Goal: Information Seeking & Learning: Learn about a topic

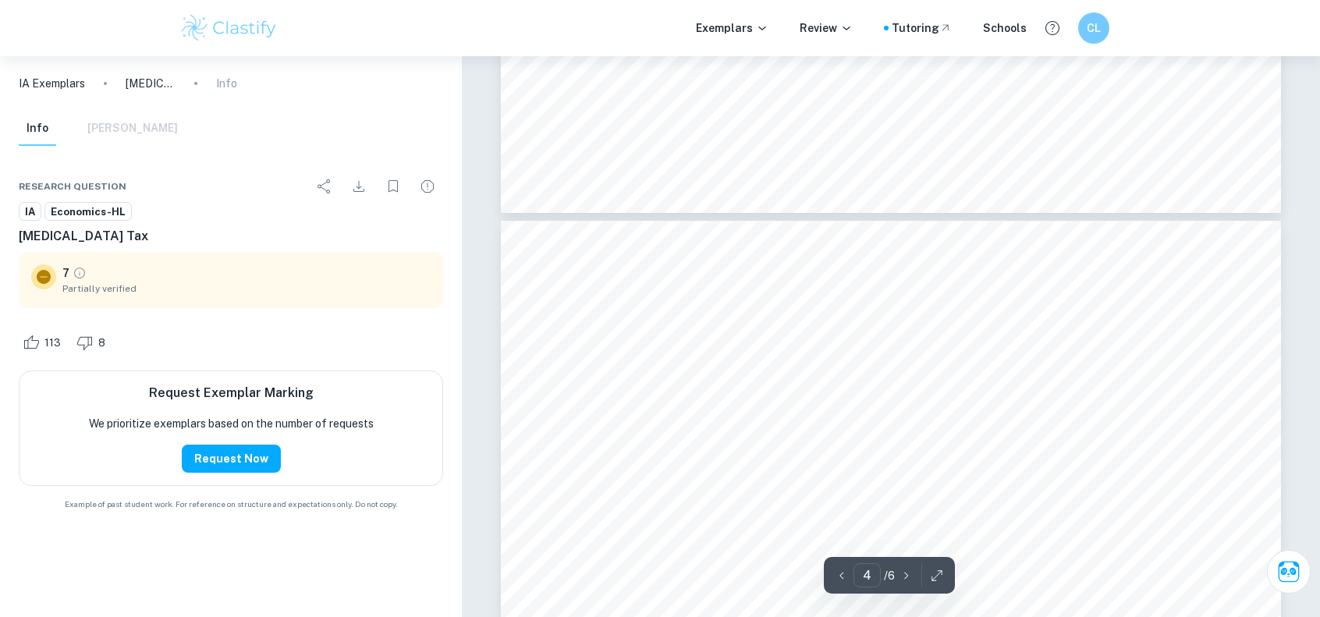
scroll to position [2965, 0]
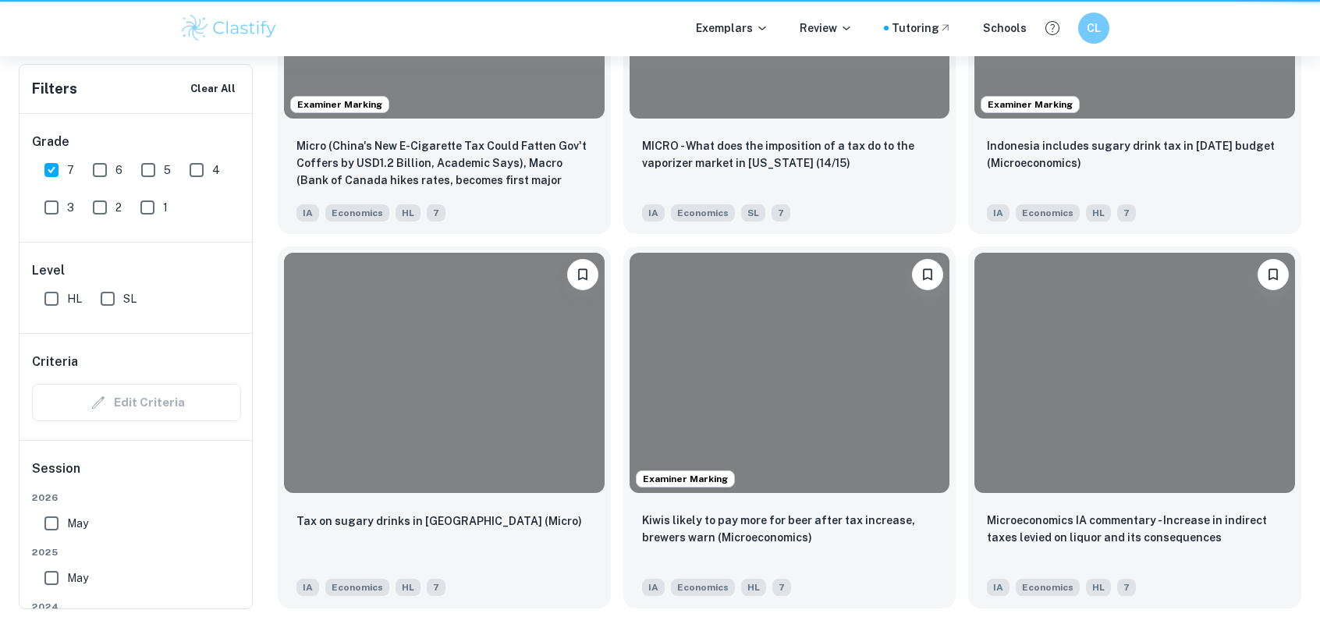
scroll to position [468, 0]
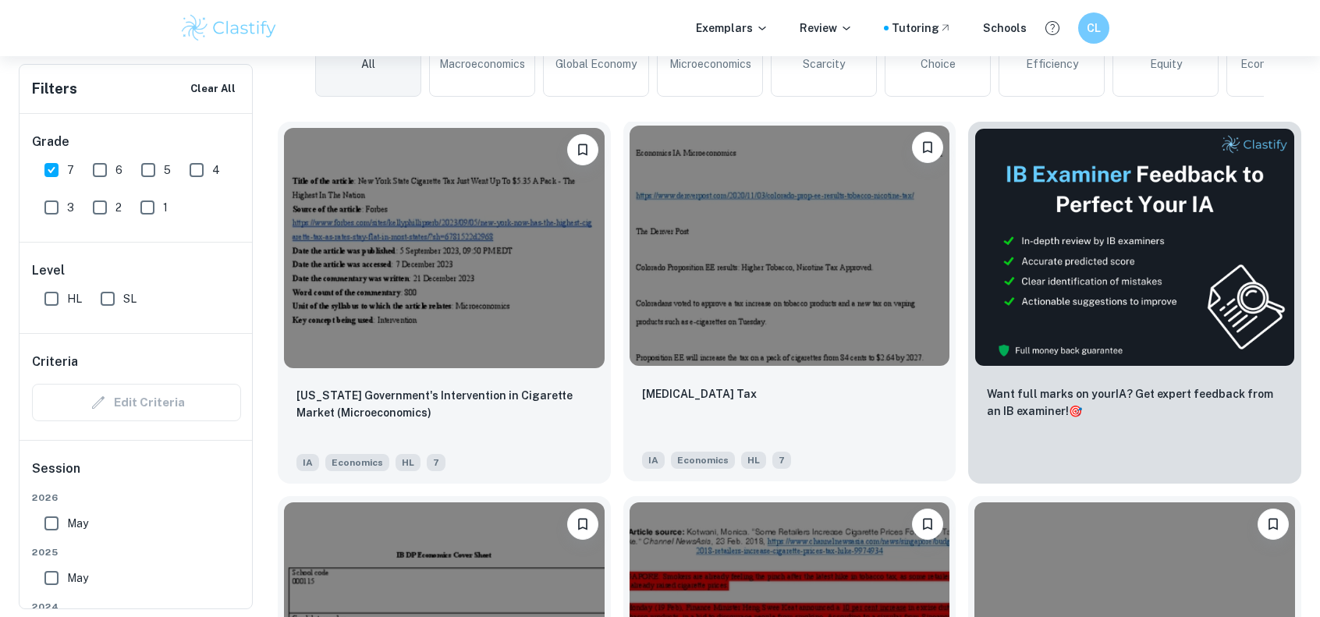
click at [659, 385] on div "[MEDICAL_DATA] Tax" at bounding box center [790, 411] width 296 height 53
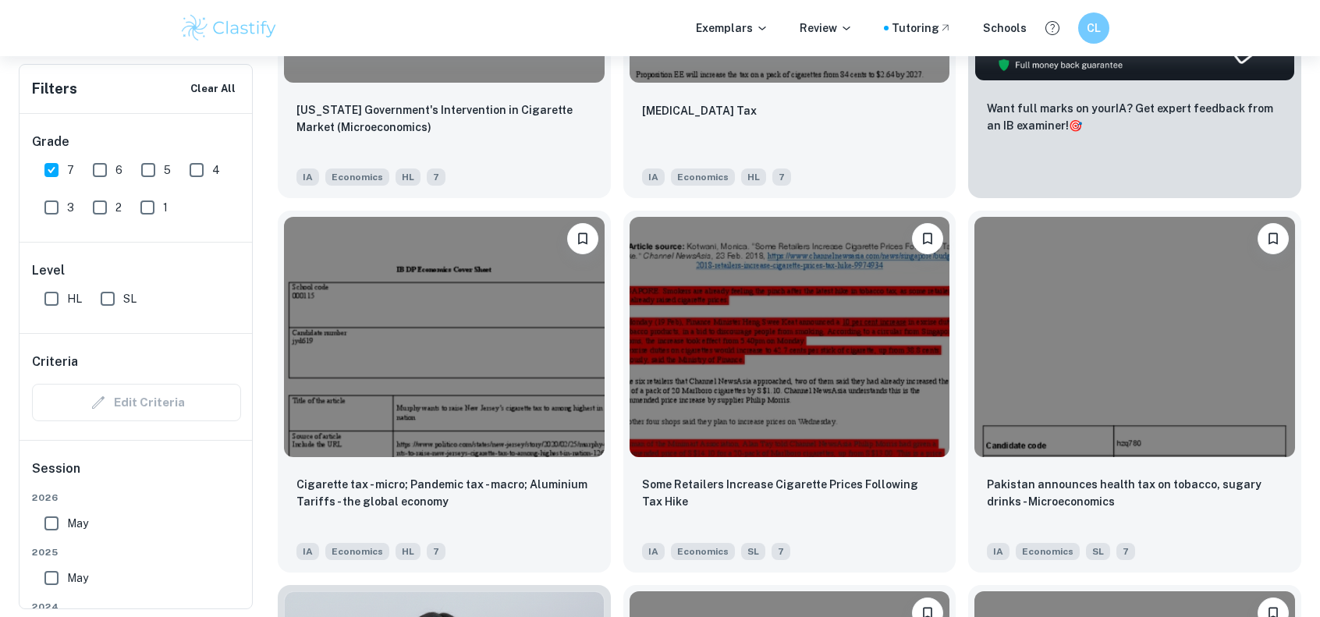
scroll to position [858, 0]
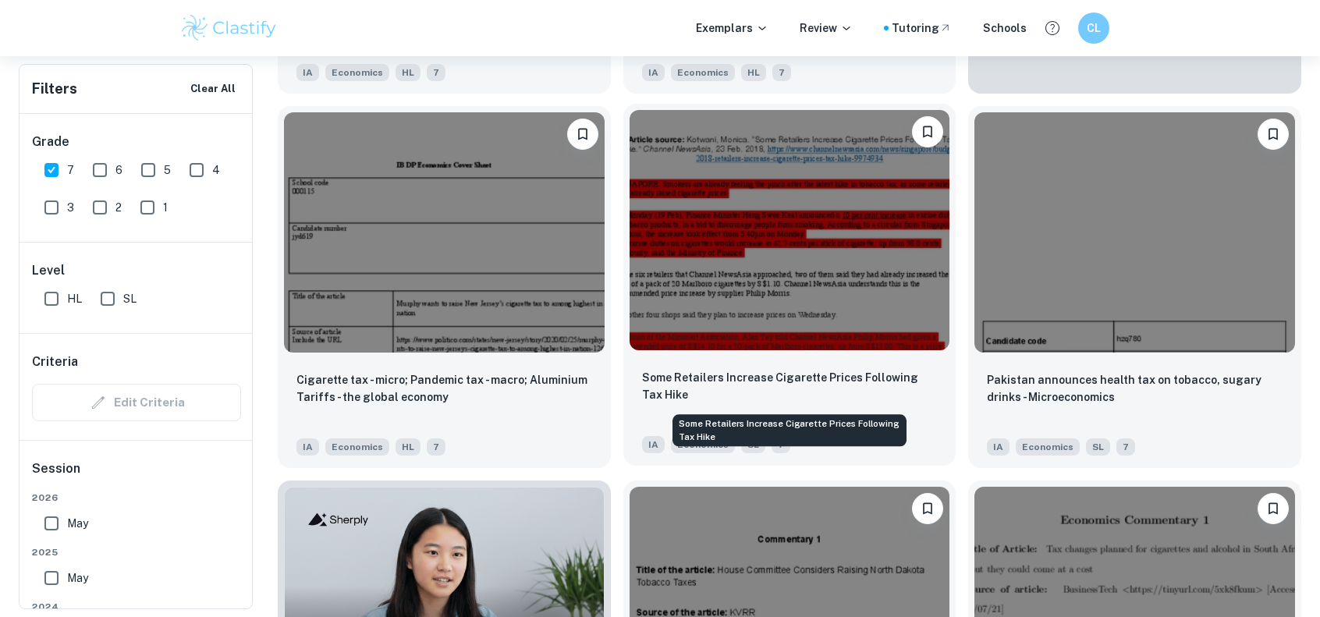
click at [682, 389] on p "Some Retailers Increase Cigarette Prices Following Tax Hike" at bounding box center [790, 386] width 296 height 34
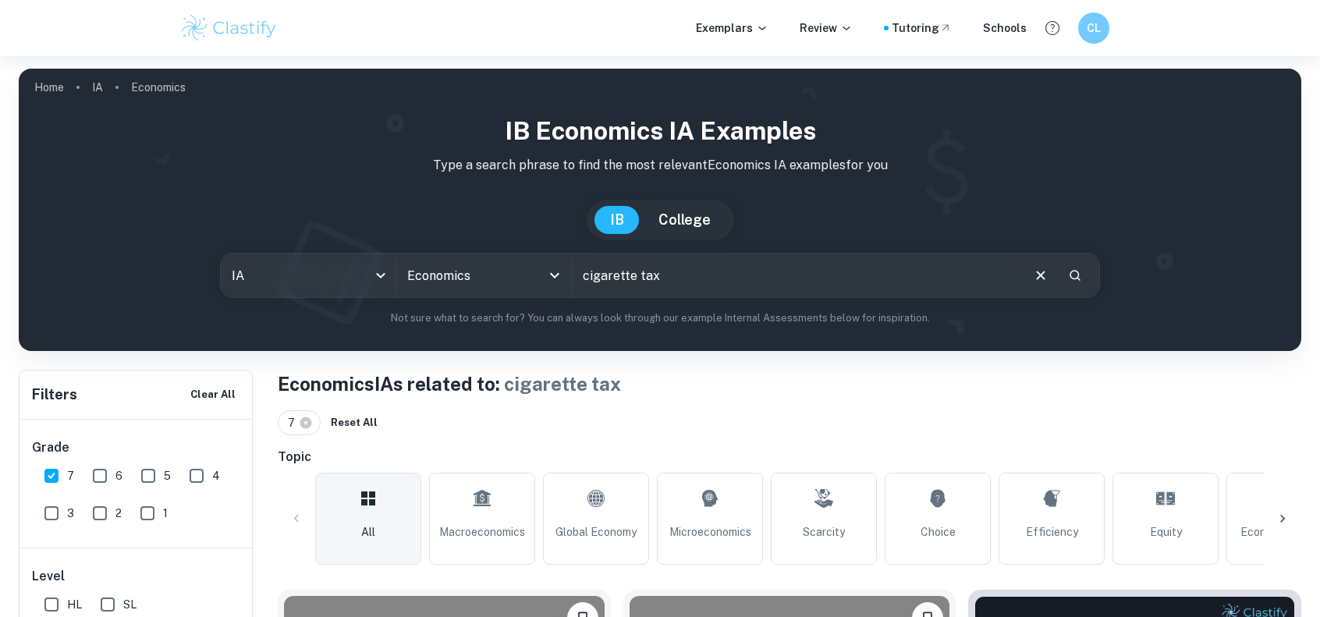
scroll to position [858, 0]
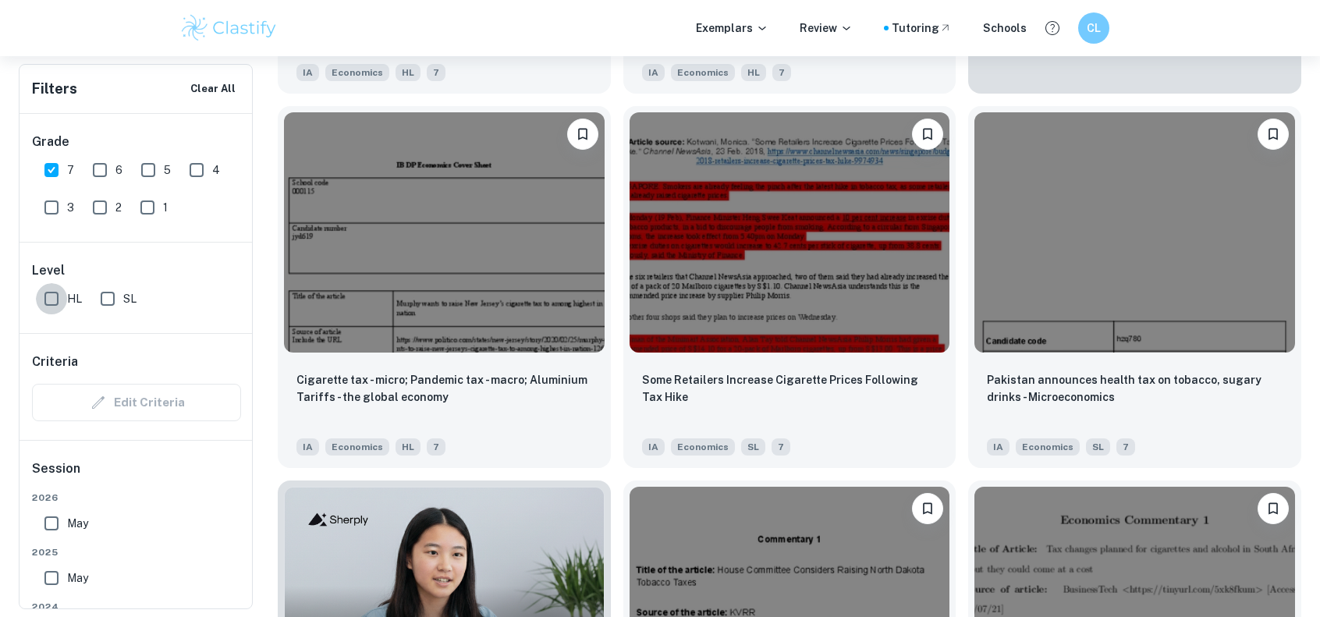
click at [61, 295] on input "HL" at bounding box center [51, 298] width 31 height 31
checkbox input "true"
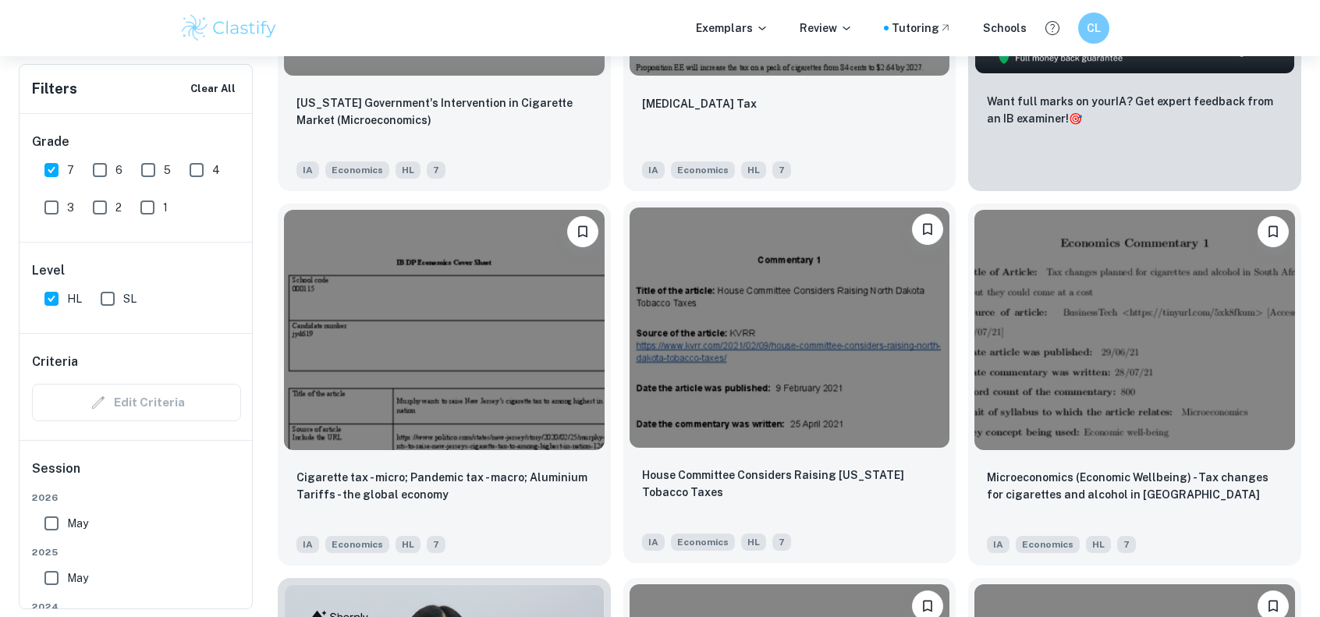
scroll to position [780, 0]
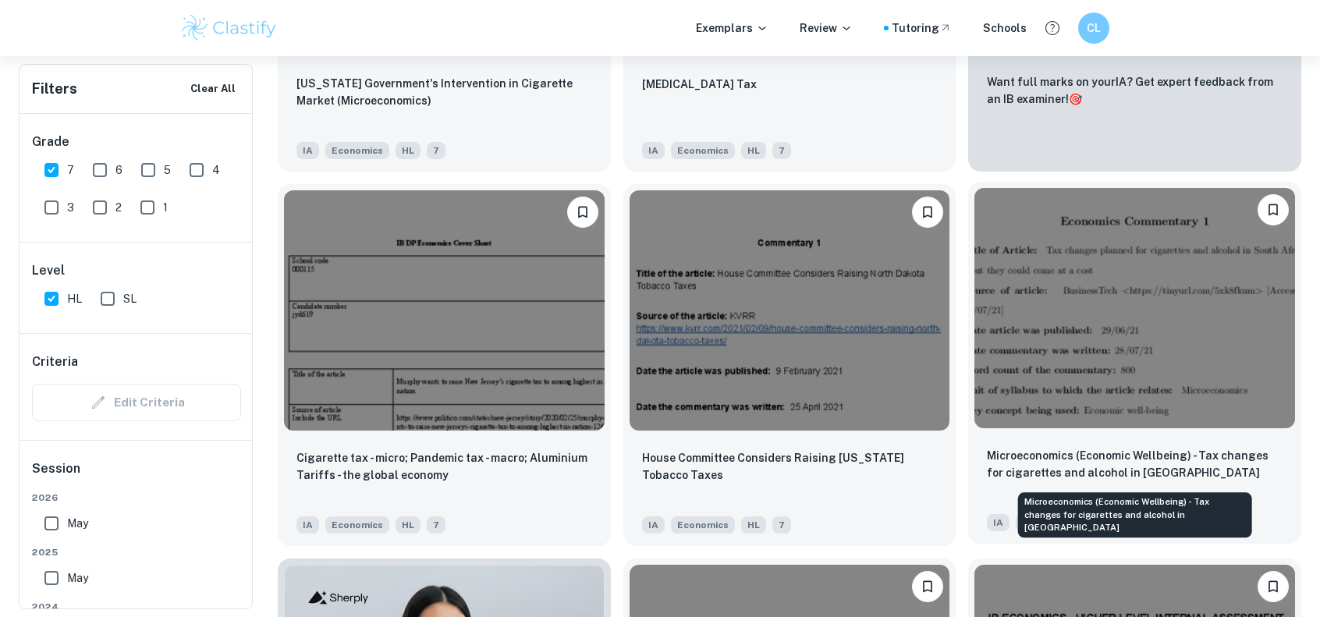
click at [1091, 478] on p "Microeconomics (Economic Wellbeing) - Tax changes for cigarettes and alcohol in…" at bounding box center [1135, 464] width 296 height 34
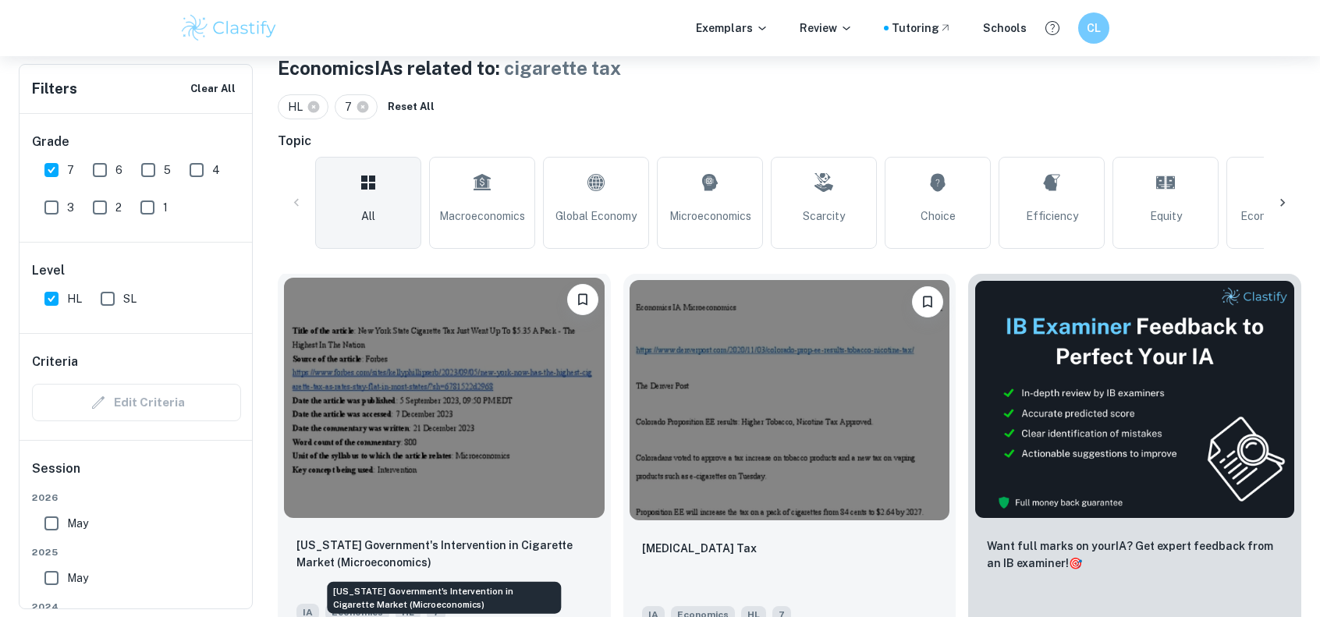
scroll to position [312, 0]
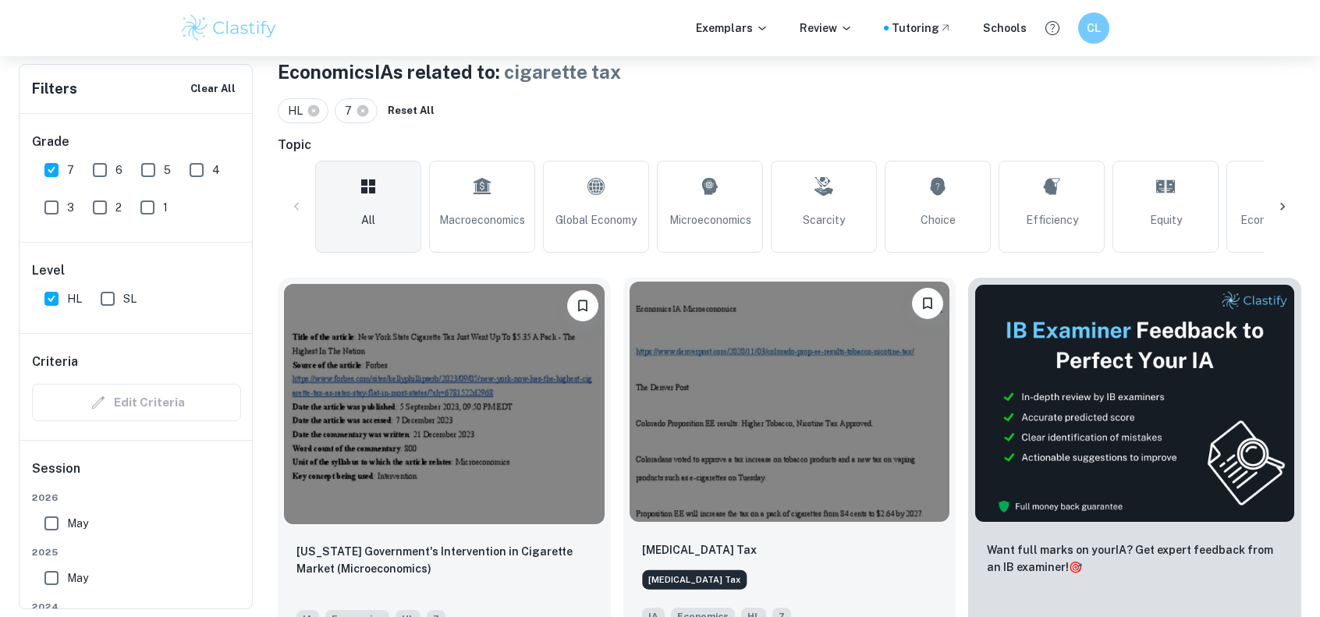
click at [681, 552] on p "[MEDICAL_DATA] Tax" at bounding box center [699, 550] width 115 height 17
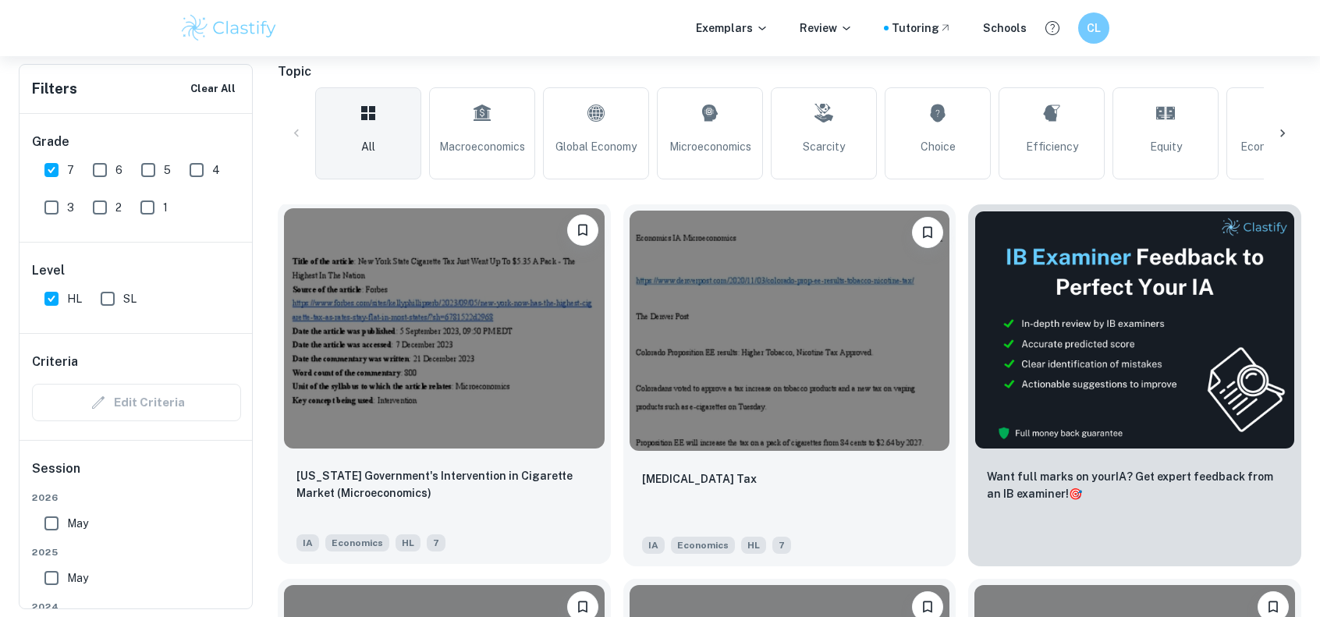
scroll to position [390, 0]
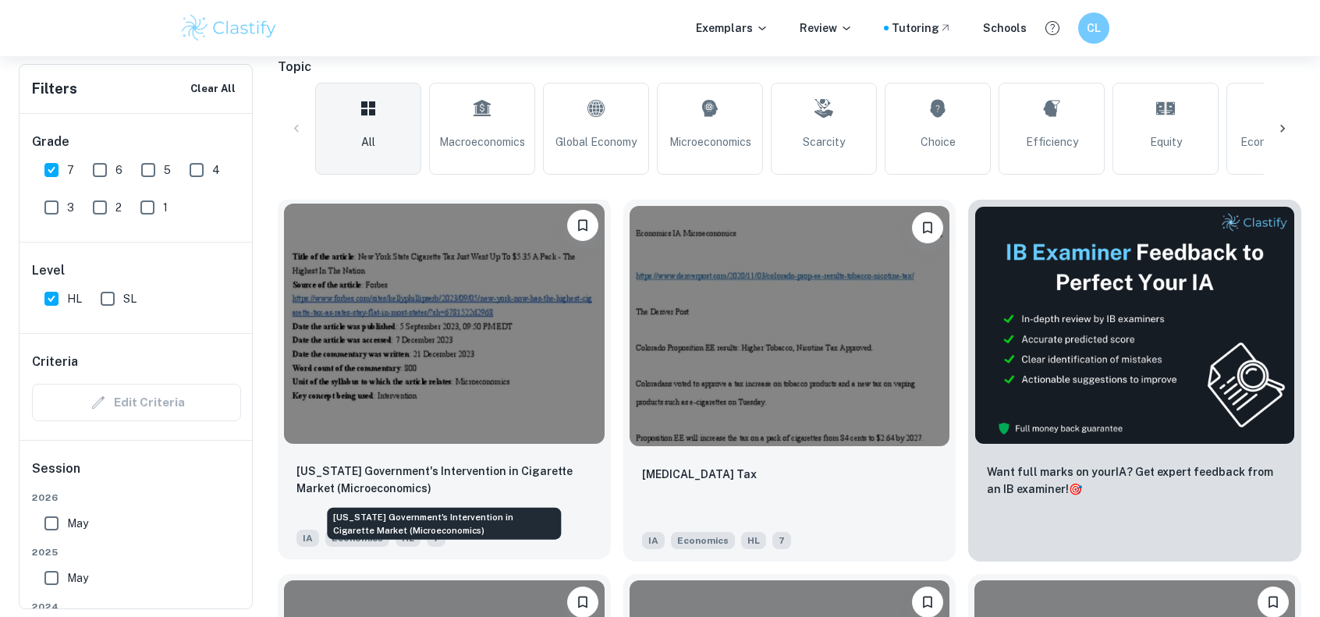
click at [388, 463] on p "[US_STATE] Government's Intervention in Cigarette Market (Microeconomics)" at bounding box center [445, 480] width 296 height 34
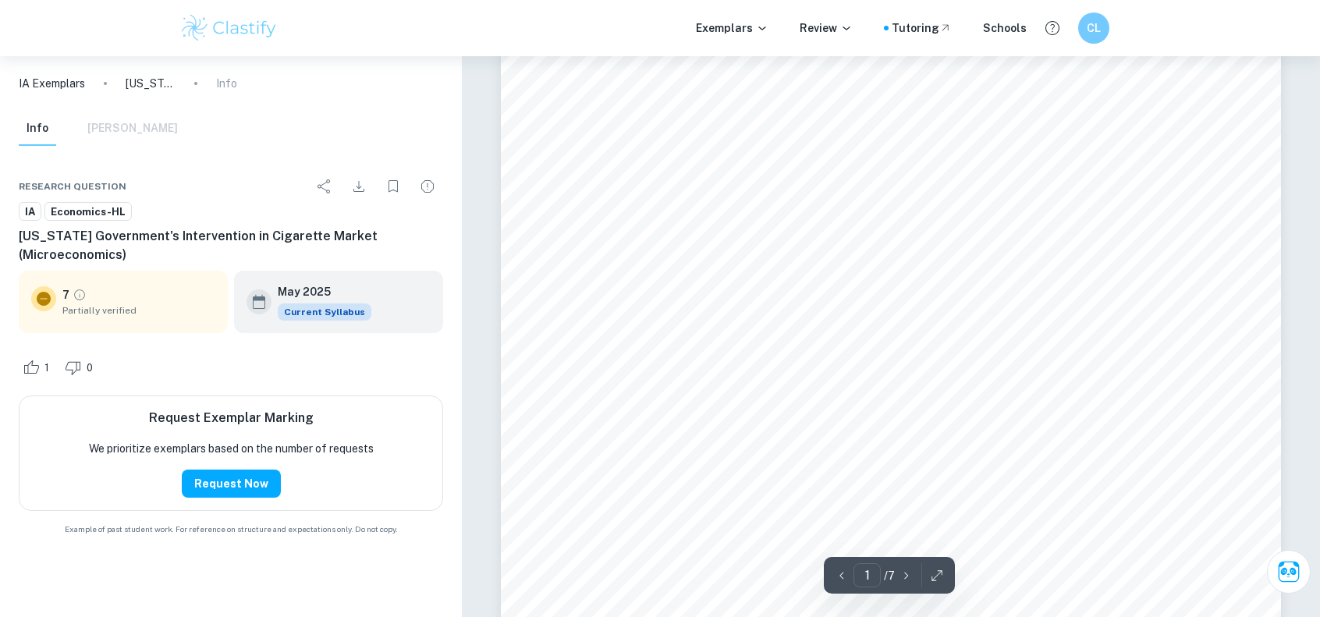
scroll to position [78, 0]
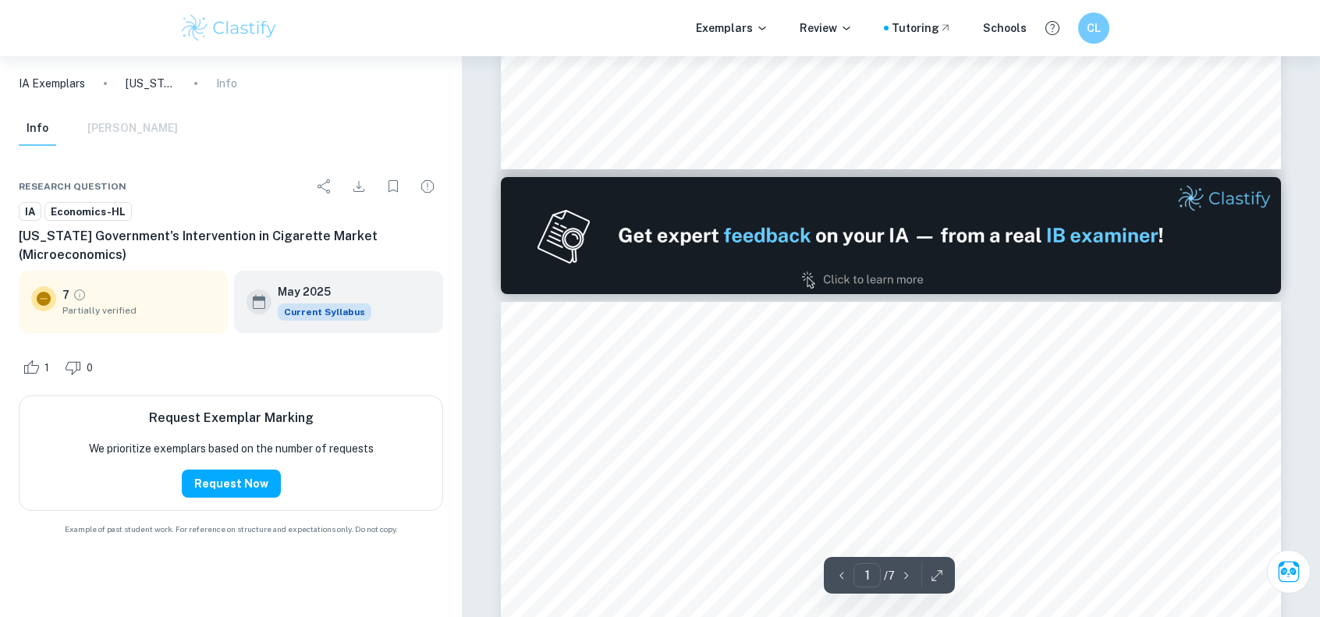
type input "2"
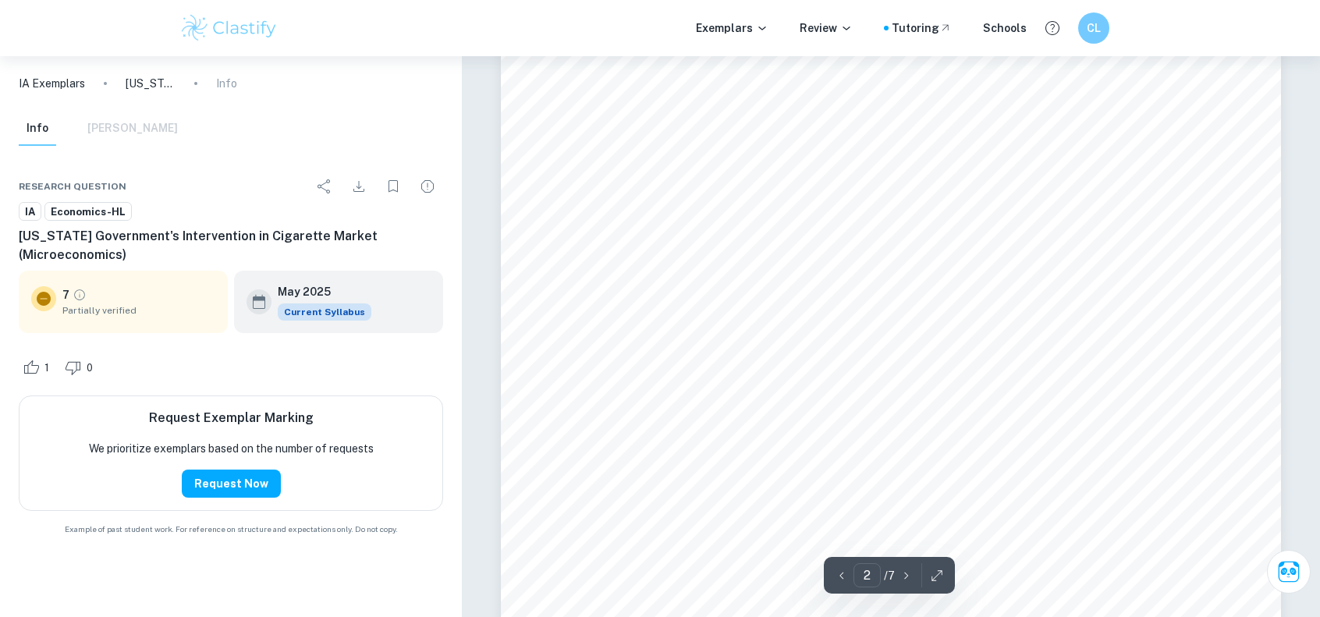
scroll to position [1405, 0]
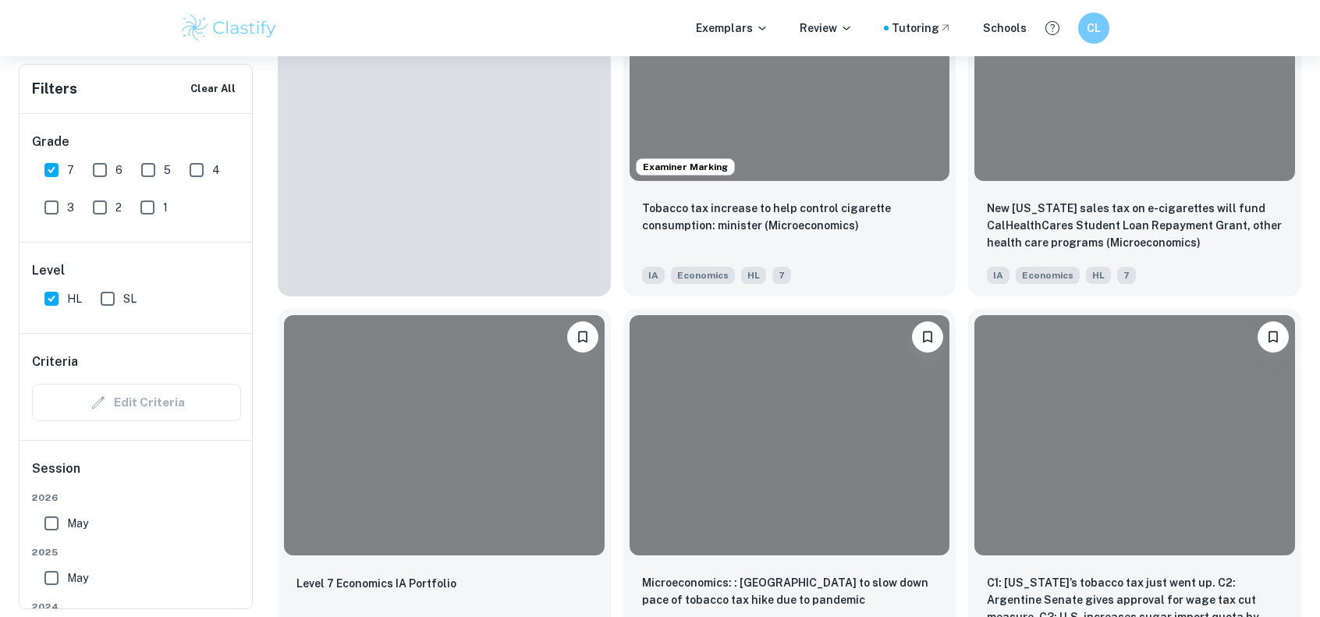
scroll to position [390, 0]
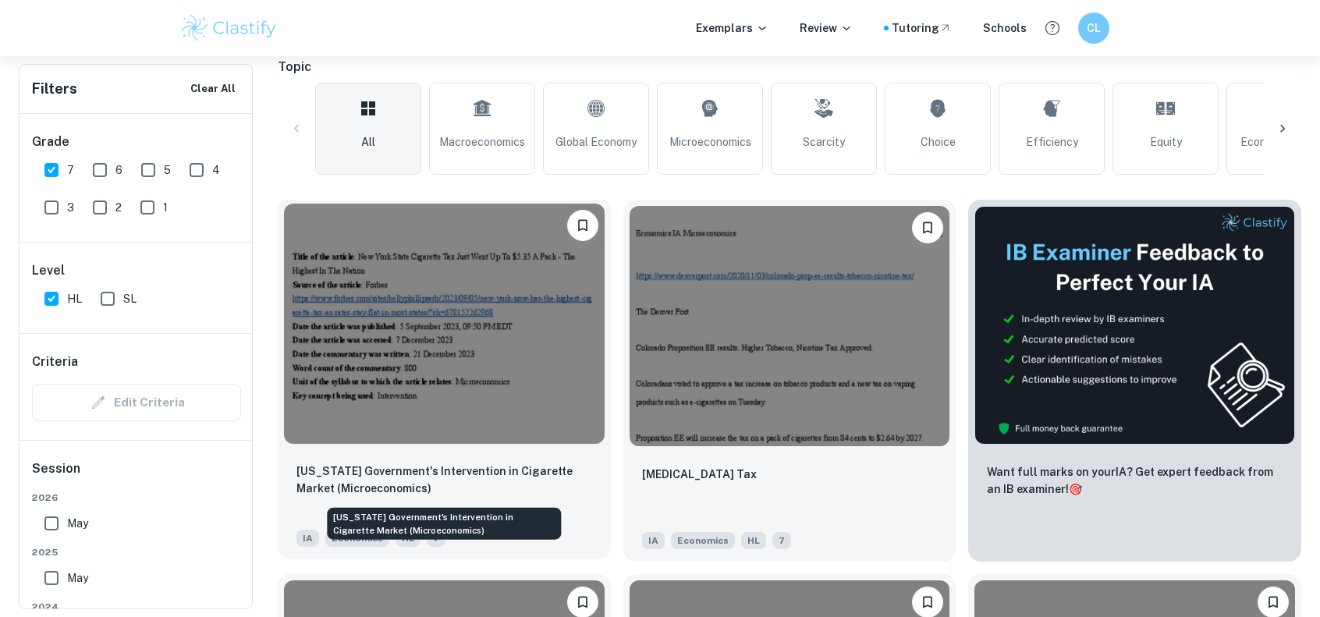
click at [434, 491] on p "[US_STATE] Government's Intervention in Cigarette Market (Microeconomics)" at bounding box center [445, 480] width 296 height 34
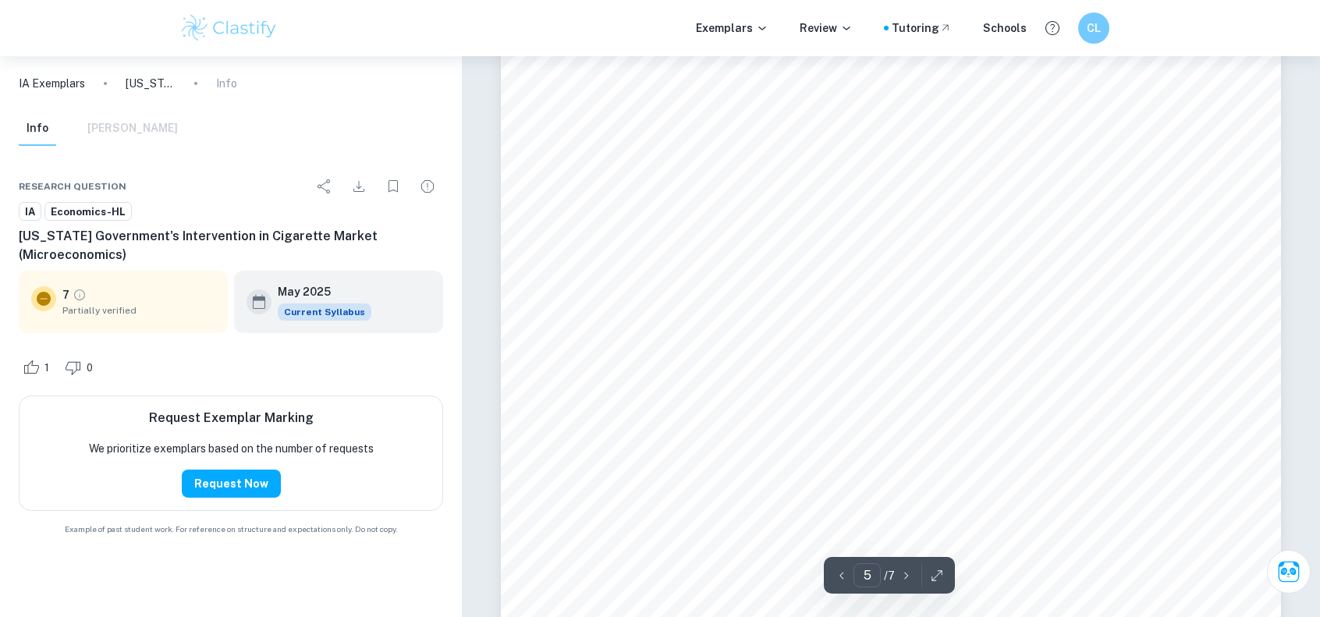
scroll to position [4604, 0]
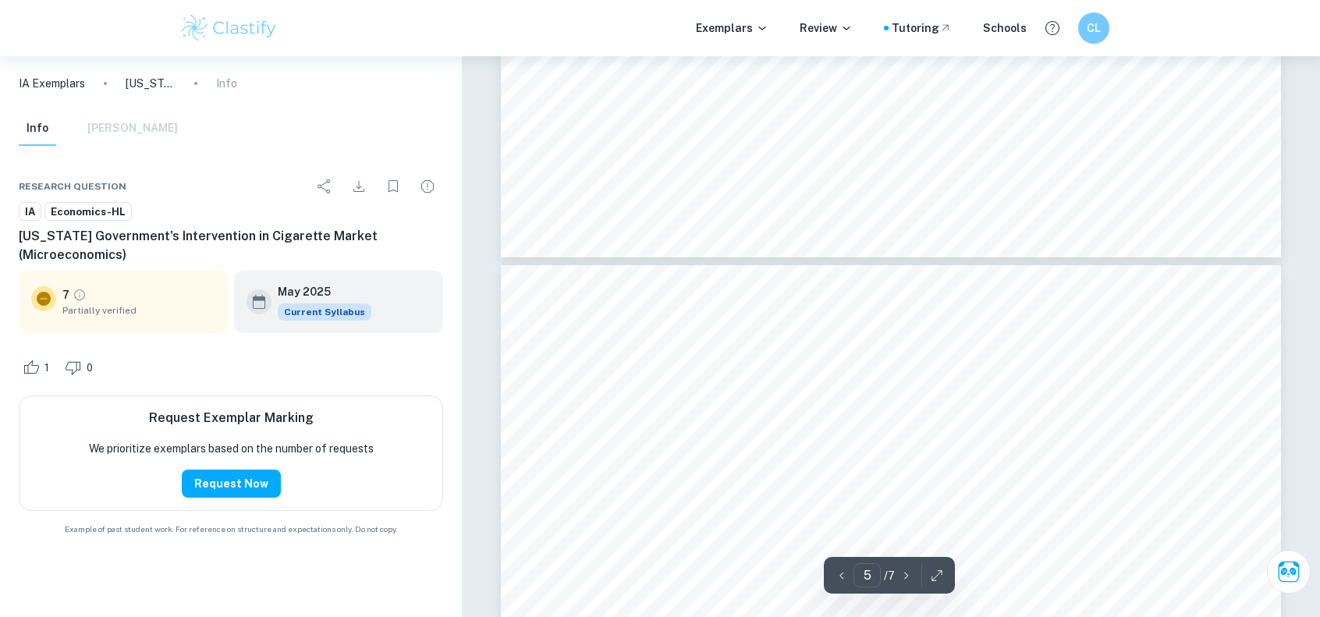
type input "4"
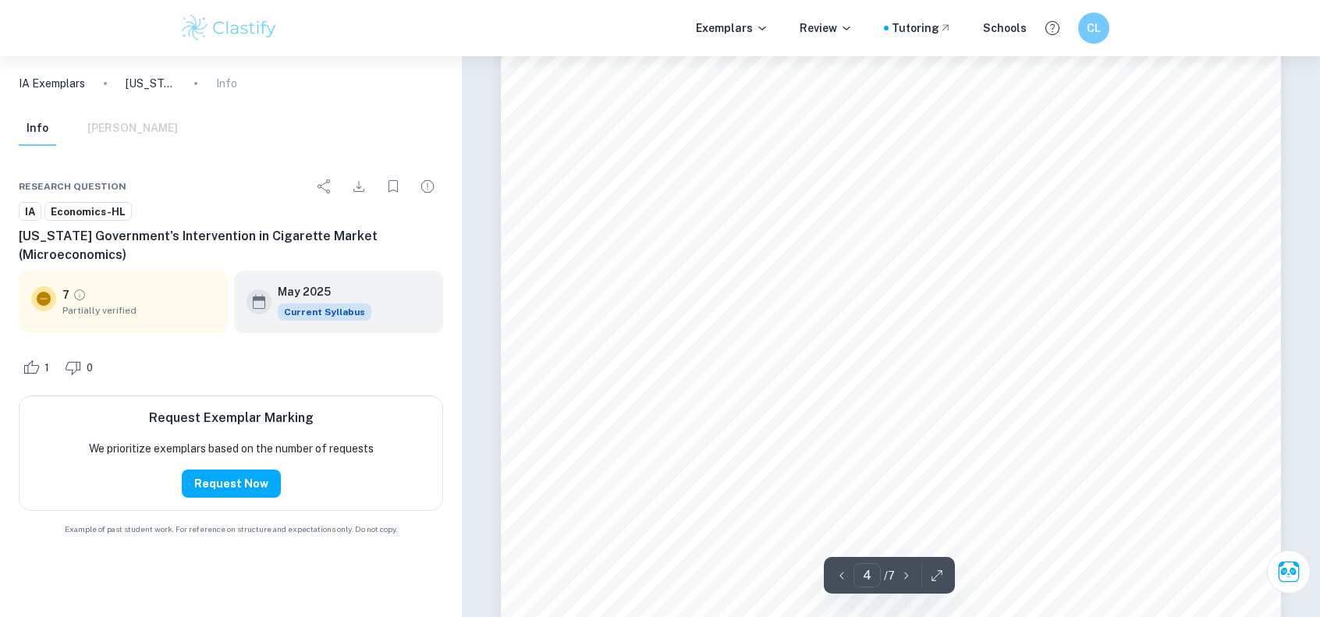
scroll to position [3589, 0]
